Goal: Communication & Community: Answer question/provide support

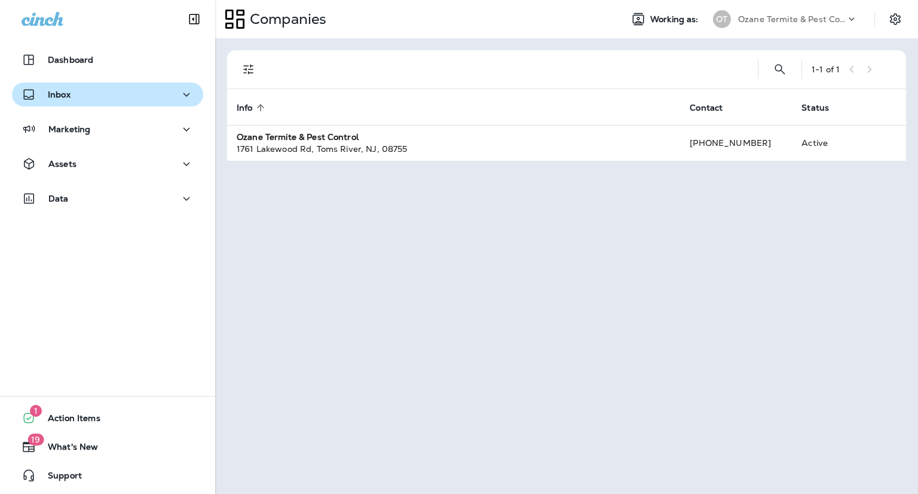
click at [107, 91] on div "Inbox" at bounding box center [108, 94] width 172 height 15
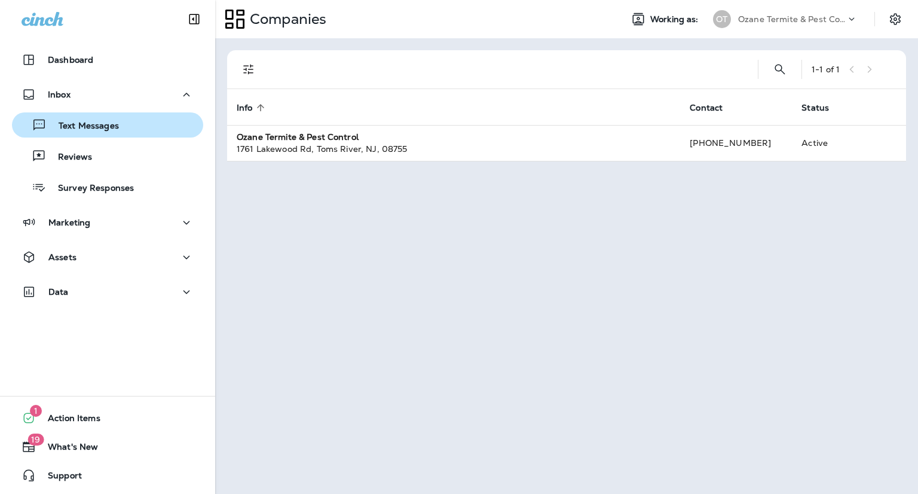
click at [104, 124] on p "Text Messages" at bounding box center [83, 126] width 72 height 11
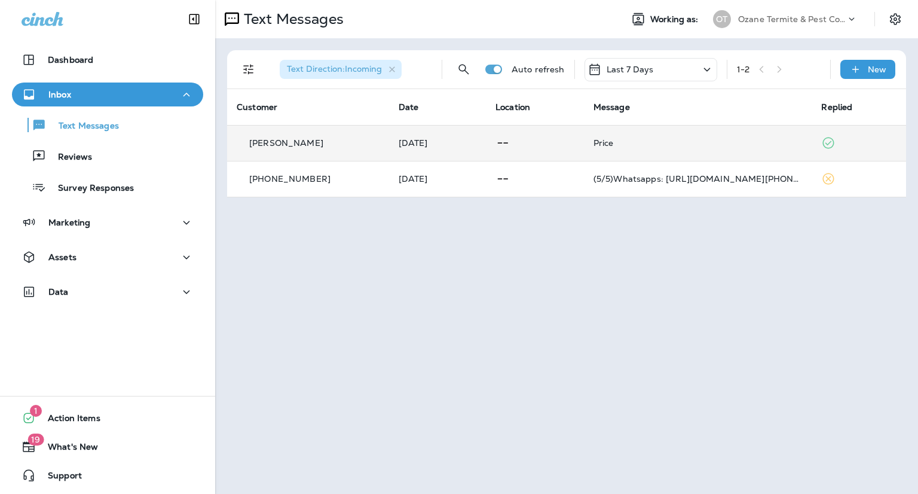
click at [632, 142] on div "Price" at bounding box center [697, 143] width 209 height 10
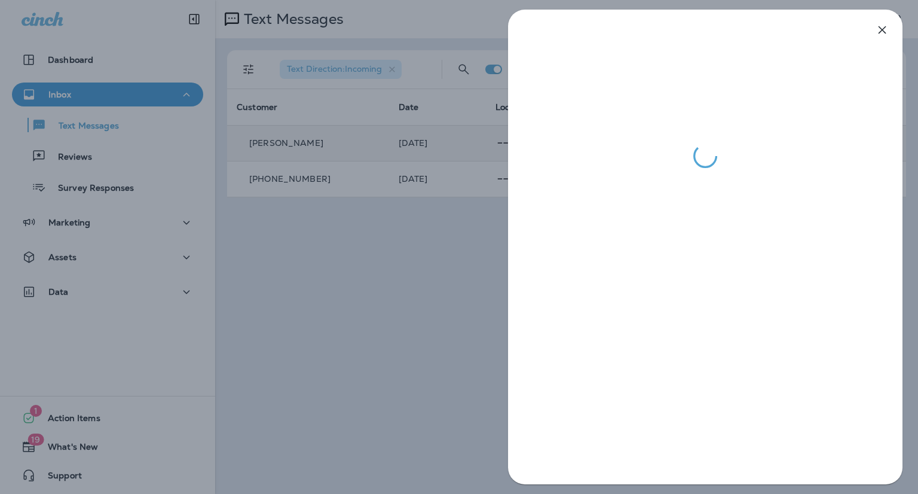
click at [333, 238] on div at bounding box center [459, 247] width 918 height 494
